Goal: Information Seeking & Learning: Learn about a topic

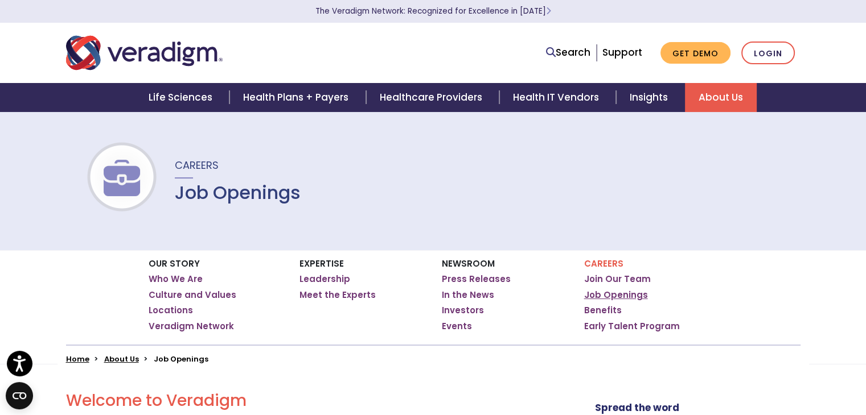
click at [607, 296] on link "Job Openings" at bounding box center [616, 295] width 64 height 11
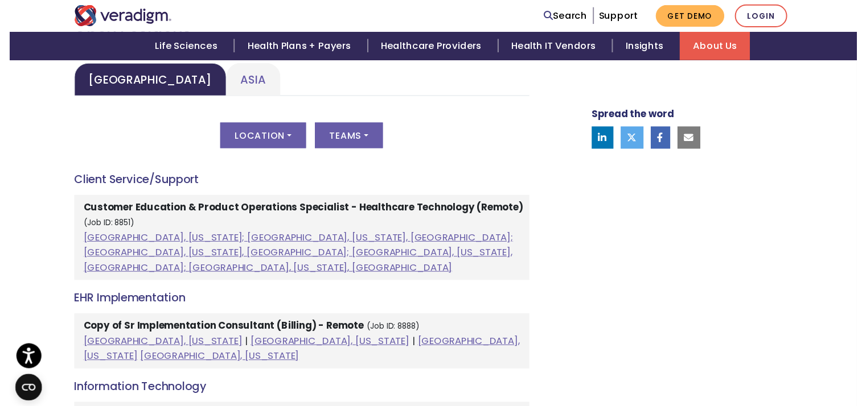
scroll to position [607, 0]
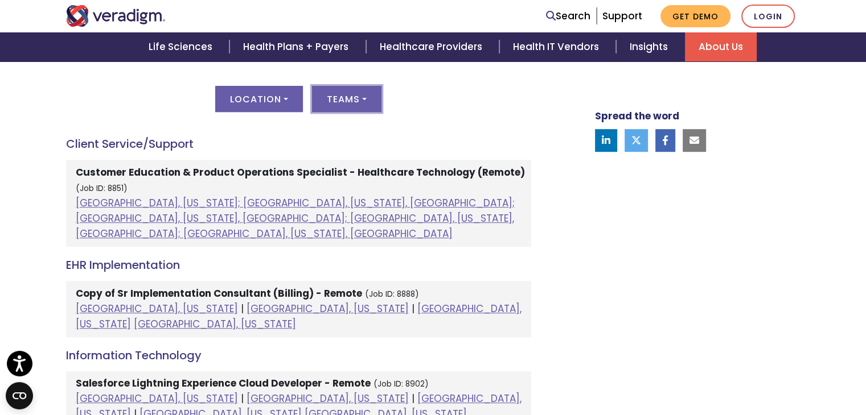
click at [335, 104] on button "Teams" at bounding box center [346, 99] width 69 height 26
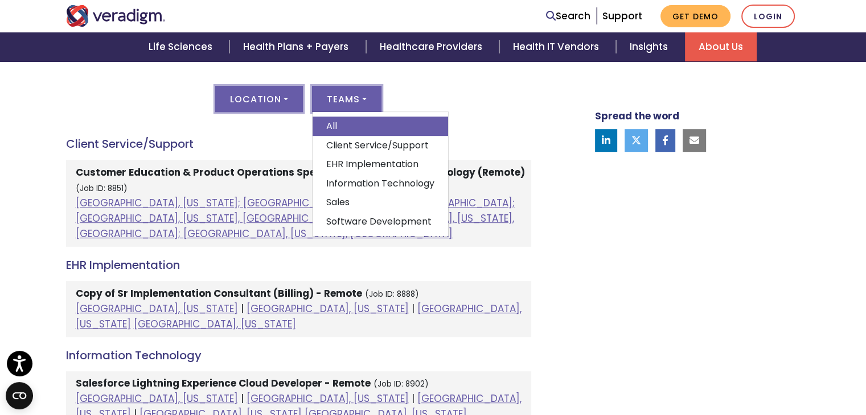
click at [275, 106] on button "Location" at bounding box center [259, 99] width 88 height 26
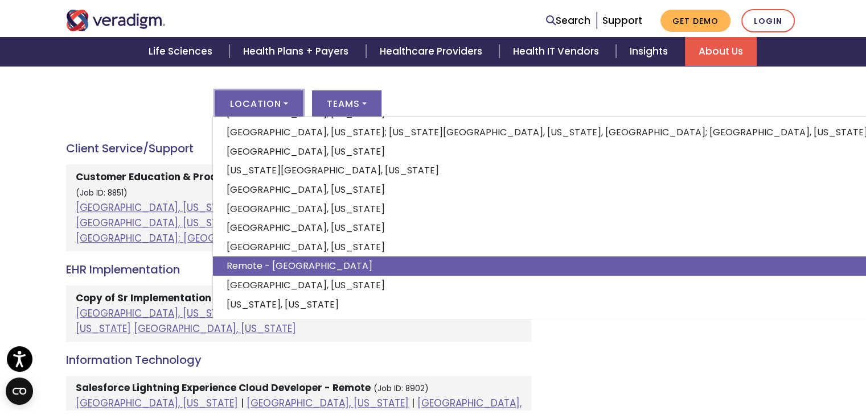
scroll to position [531, 0]
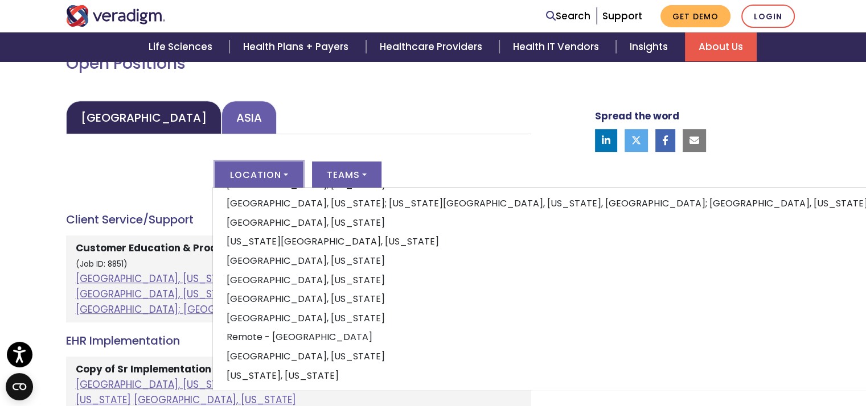
click at [221, 127] on link "Asia" at bounding box center [248, 118] width 55 height 34
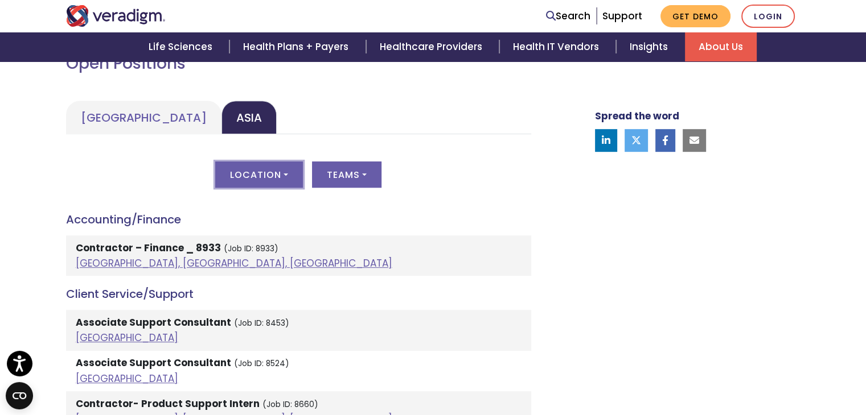
click at [300, 178] on button "Location" at bounding box center [259, 175] width 88 height 26
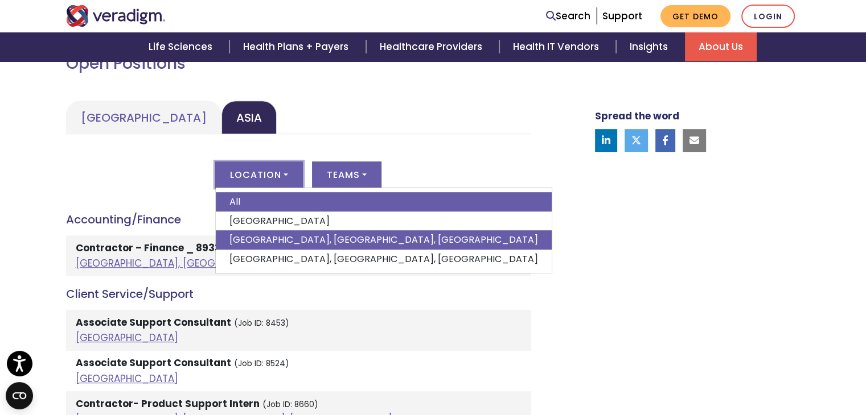
click at [297, 245] on link "[GEOGRAPHIC_DATA], [GEOGRAPHIC_DATA], [GEOGRAPHIC_DATA]" at bounding box center [384, 240] width 336 height 19
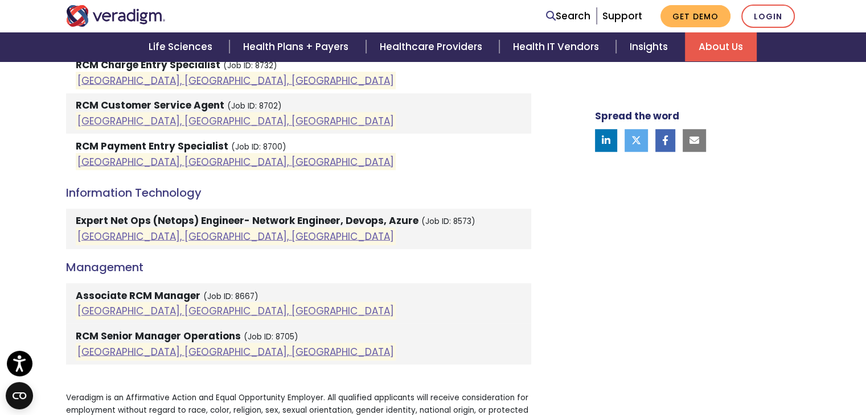
scroll to position [986, 0]
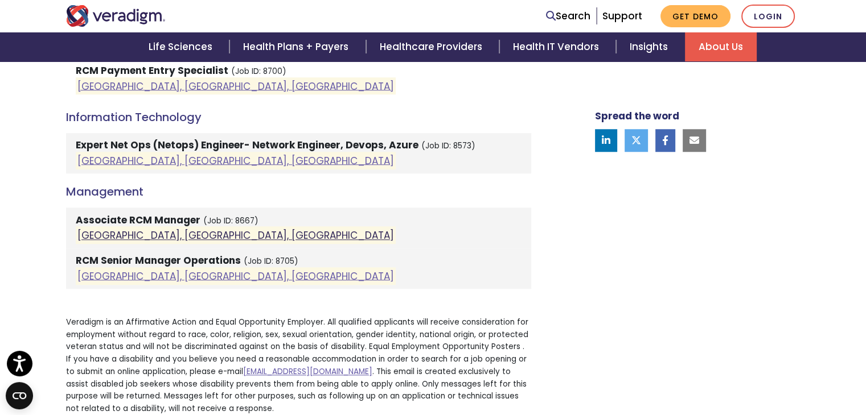
click at [158, 232] on link "[GEOGRAPHIC_DATA], [GEOGRAPHIC_DATA], [GEOGRAPHIC_DATA]" at bounding box center [235, 236] width 316 height 14
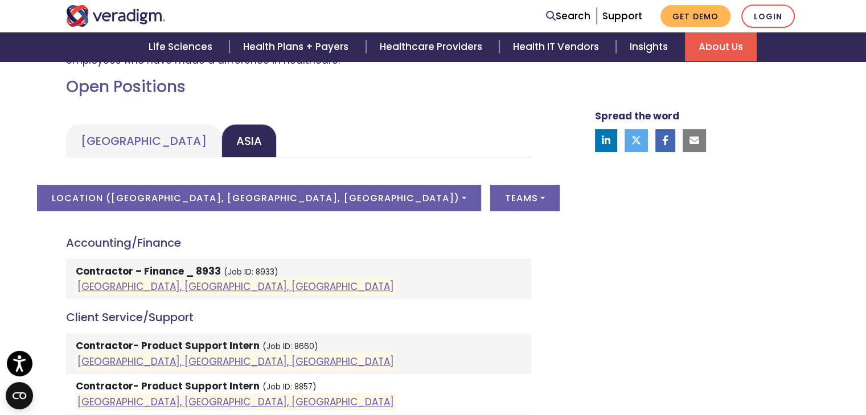
scroll to position [0, 0]
